Goal: Find specific page/section: Find specific page/section

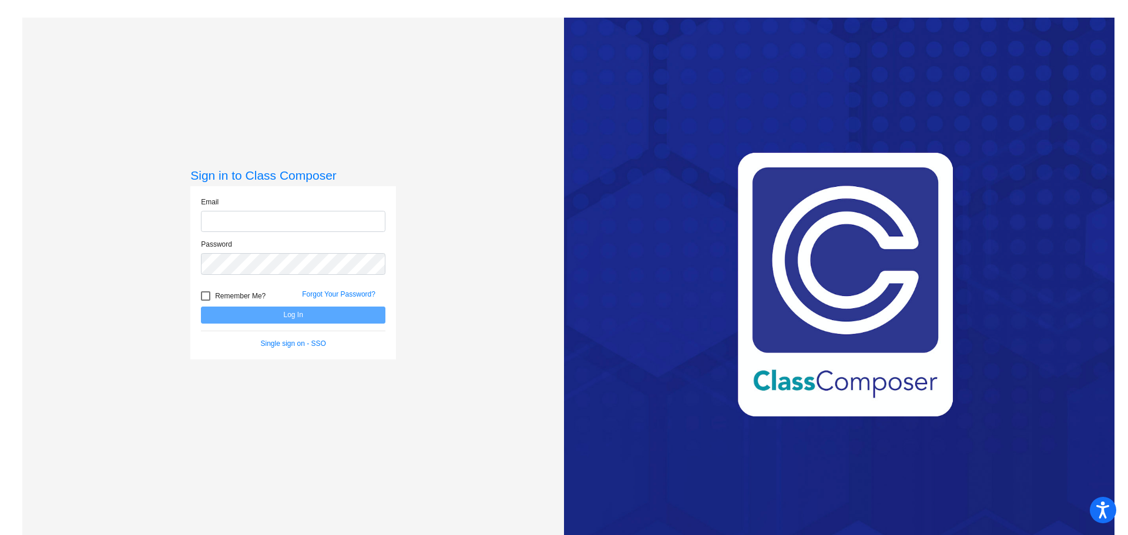
click at [271, 223] on input "email" at bounding box center [293, 222] width 184 height 22
type input "[EMAIL_ADDRESS][DOMAIN_NAME]"
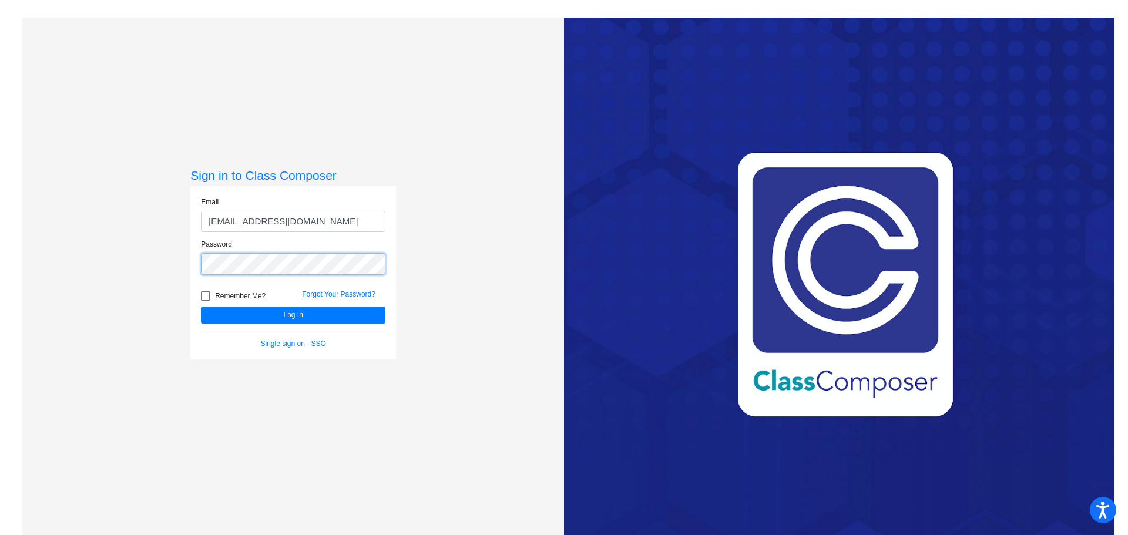
click at [201, 307] on button "Log In" at bounding box center [293, 315] width 184 height 17
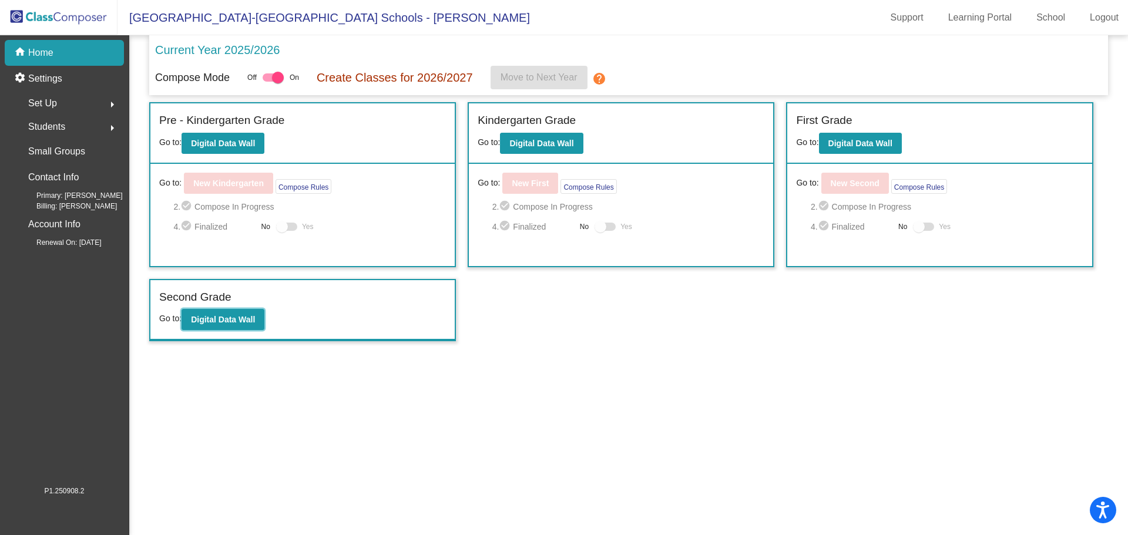
click at [226, 320] on b "Digital Data Wall" at bounding box center [223, 319] width 64 height 9
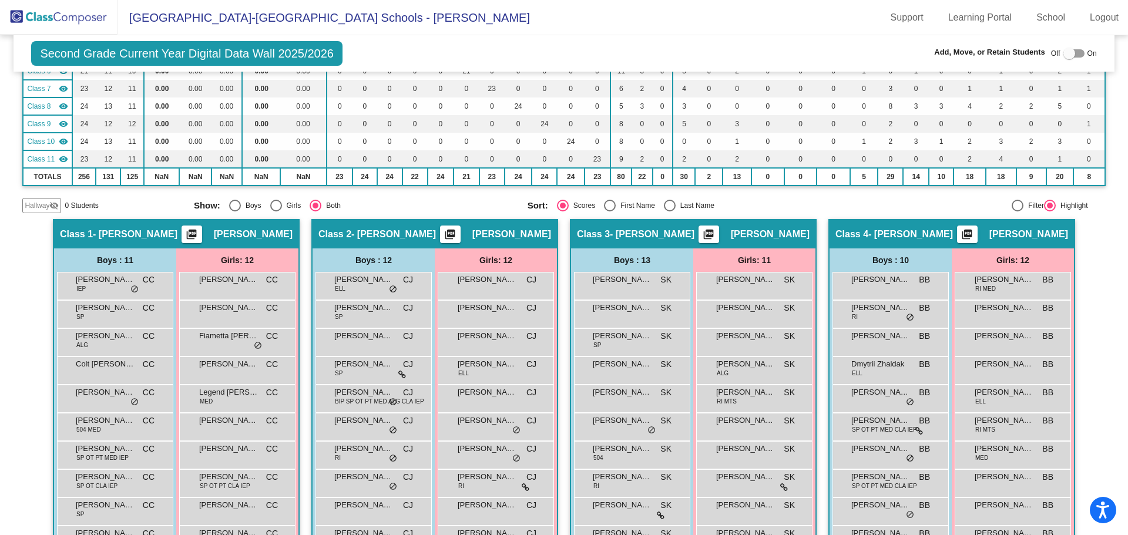
scroll to position [59, 0]
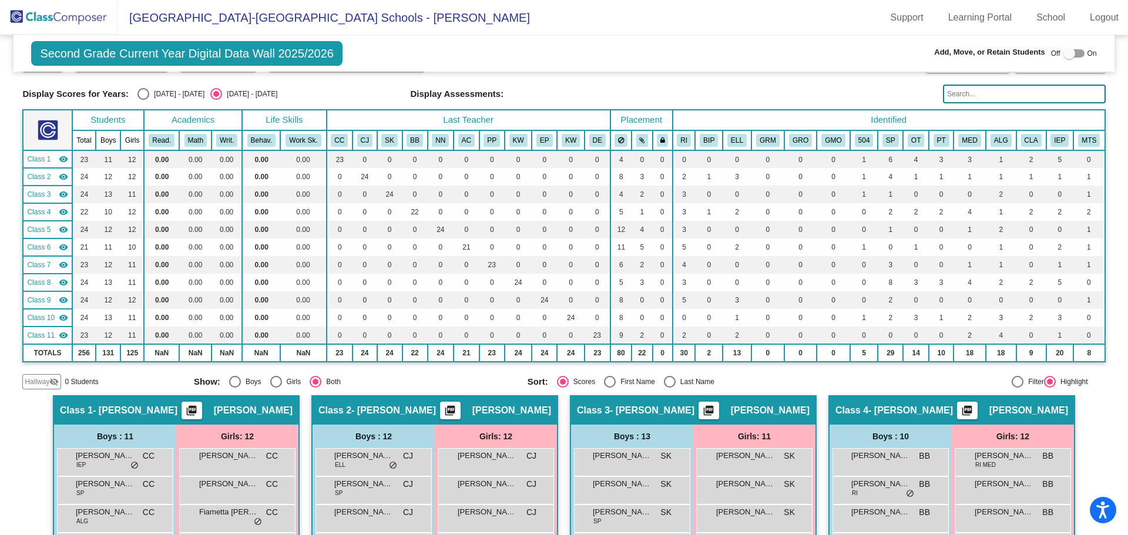
click at [950, 93] on input "text" at bounding box center [1024, 94] width 162 height 19
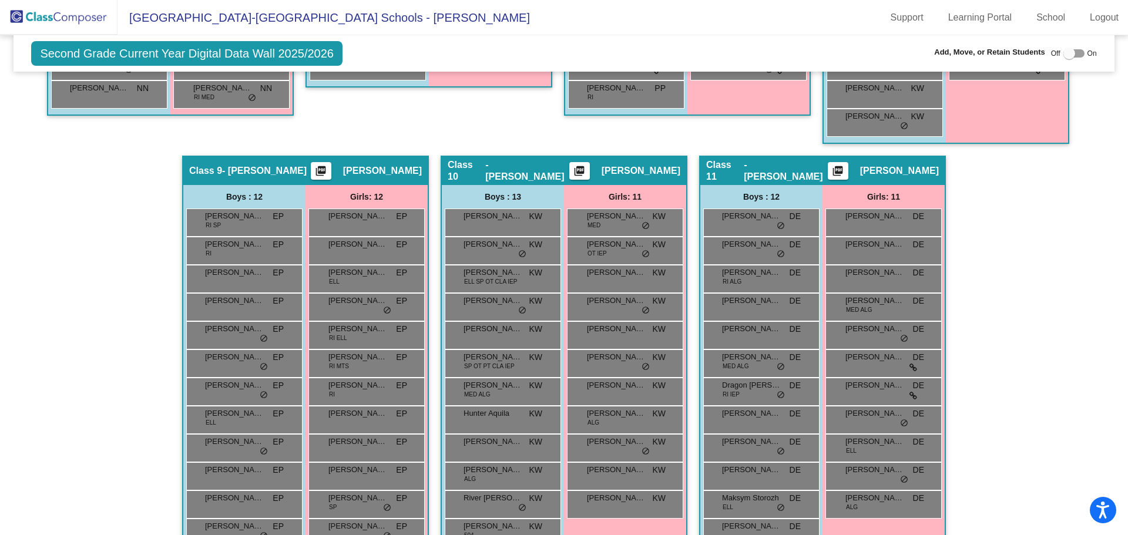
scroll to position [1234, 0]
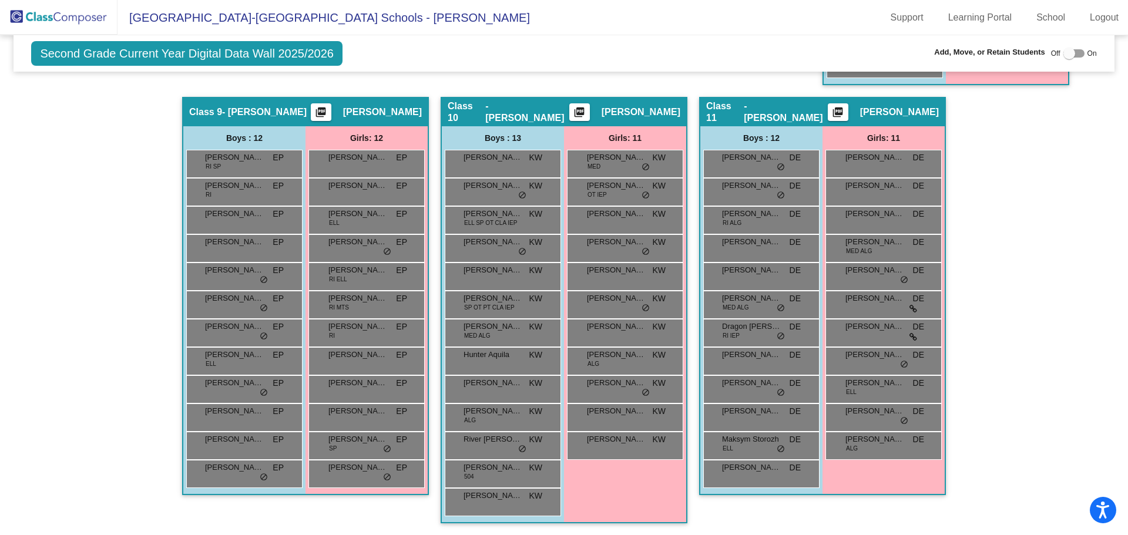
type input "phill"
